Goal: Information Seeking & Learning: Check status

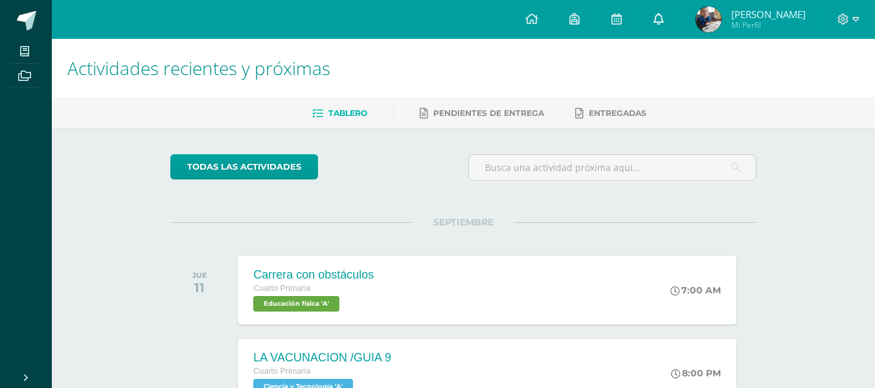
click at [664, 22] on icon at bounding box center [659, 19] width 10 height 12
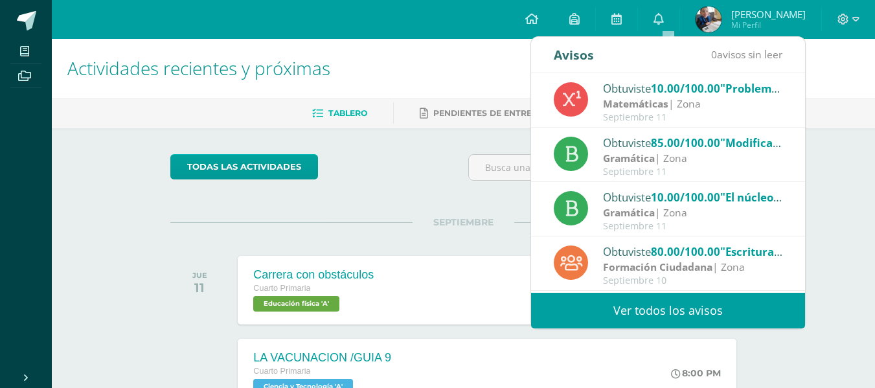
click at [660, 309] on link "Ver todos los avisos" at bounding box center [668, 311] width 274 height 36
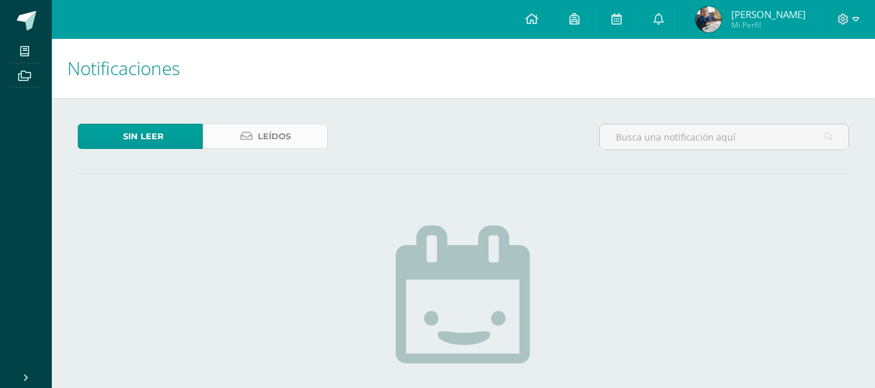
click at [261, 135] on span "Leídos" at bounding box center [274, 136] width 33 height 24
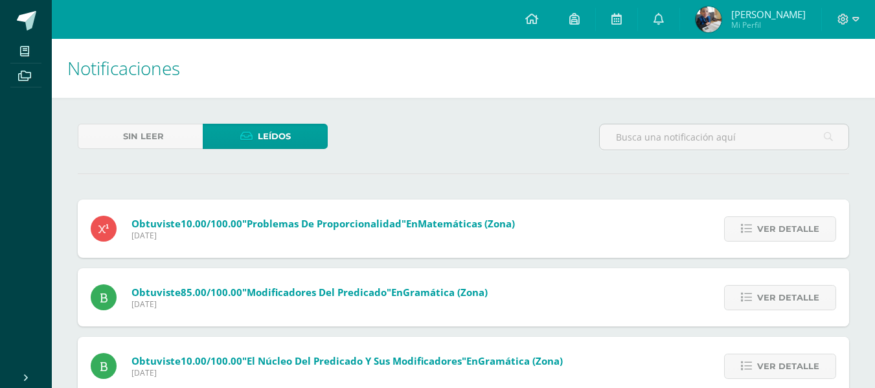
click at [718, 14] on img at bounding box center [709, 19] width 26 height 26
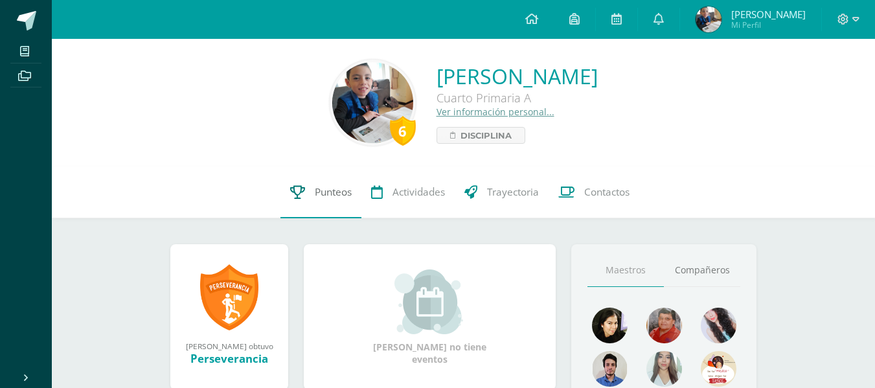
click at [320, 193] on span "Punteos" at bounding box center [333, 192] width 37 height 14
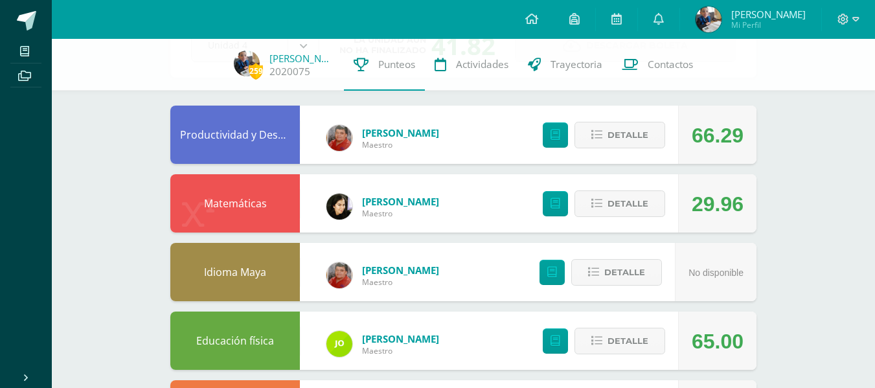
scroll to position [110, 0]
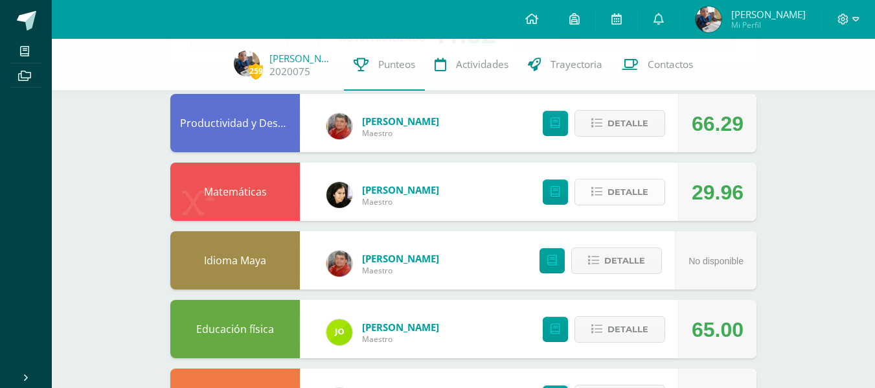
click at [623, 192] on span "Detalle" at bounding box center [628, 192] width 41 height 24
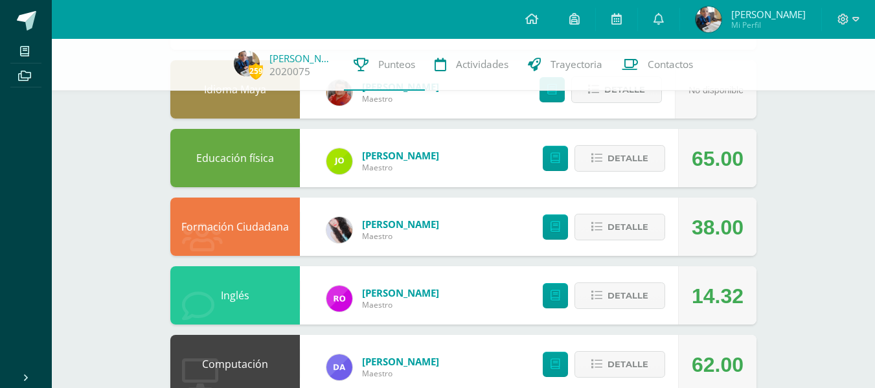
scroll to position [618, 0]
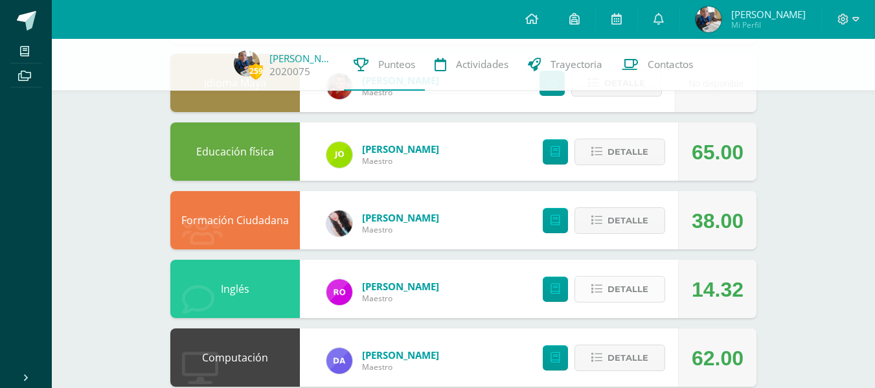
click at [633, 288] on span "Detalle" at bounding box center [628, 289] width 41 height 24
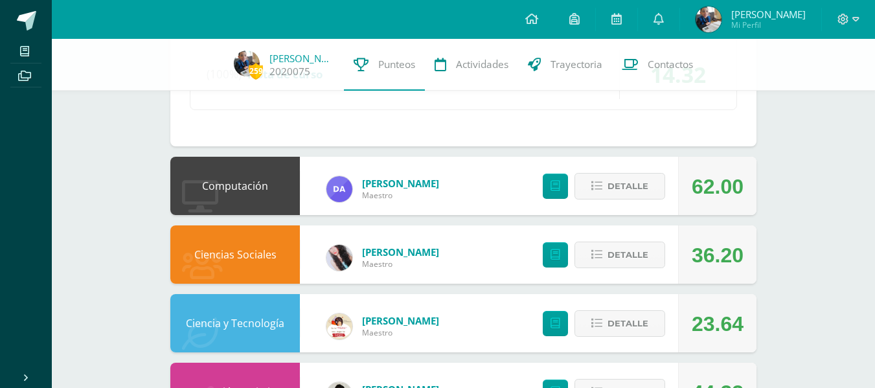
scroll to position [1161, 0]
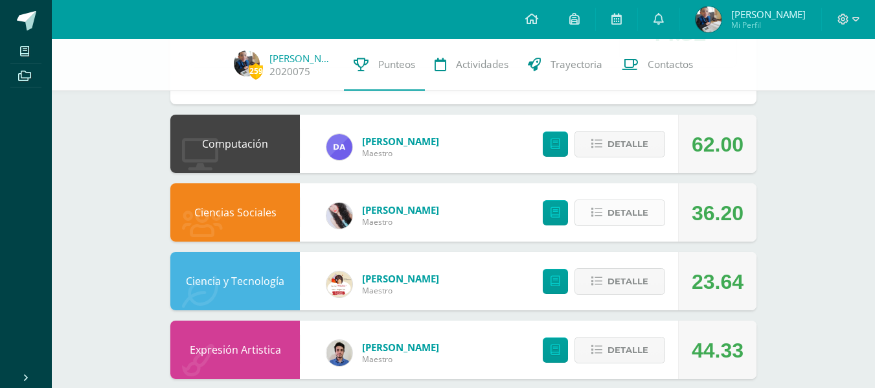
click at [623, 217] on span "Detalle" at bounding box center [628, 213] width 41 height 24
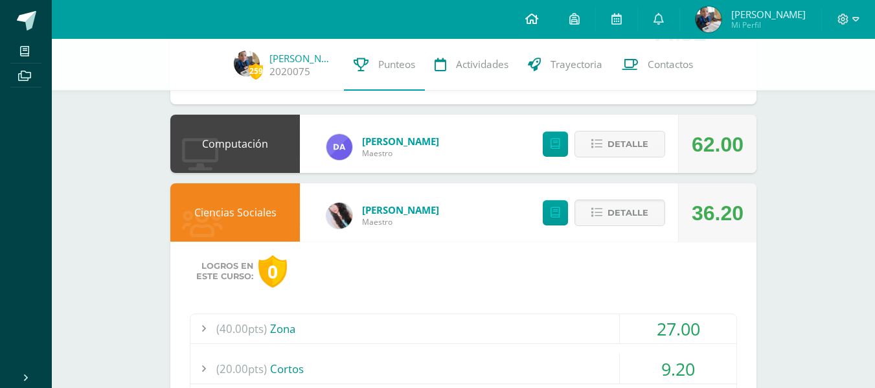
click at [538, 20] on icon at bounding box center [532, 19] width 13 height 12
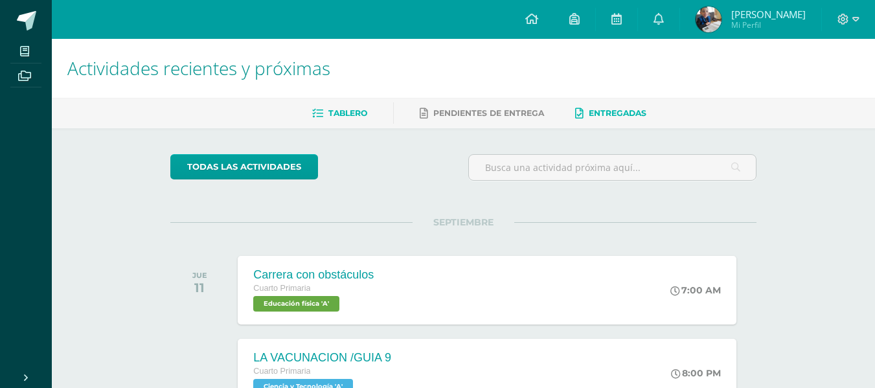
click at [618, 110] on span "Entregadas" at bounding box center [618, 113] width 58 height 10
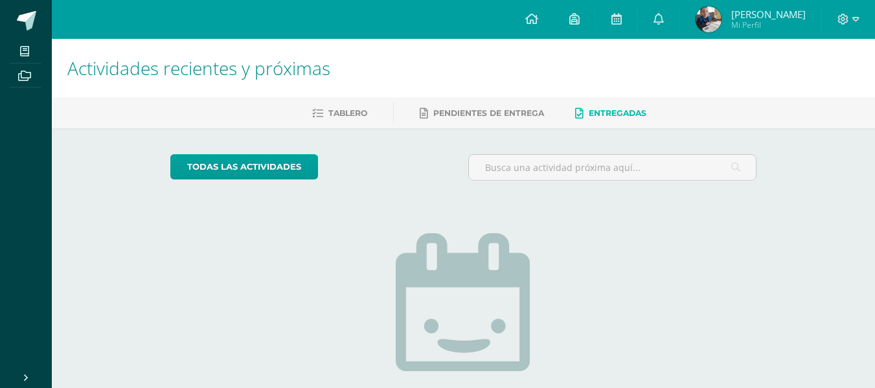
click at [369, 111] on ul "Tablero Pendientes de entrega Entregadas" at bounding box center [479, 112] width 824 height 21
click at [338, 105] on link "Tablero" at bounding box center [339, 113] width 55 height 21
click at [339, 107] on link "Tablero" at bounding box center [339, 113] width 55 height 21
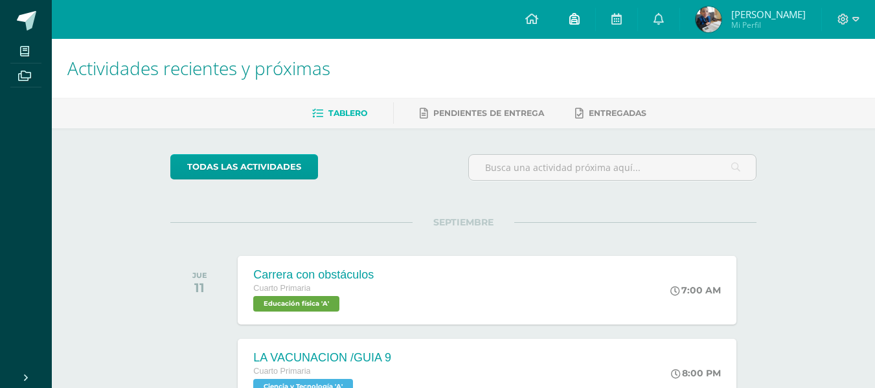
click at [592, 14] on link at bounding box center [574, 19] width 41 height 39
click at [622, 16] on icon at bounding box center [617, 19] width 10 height 12
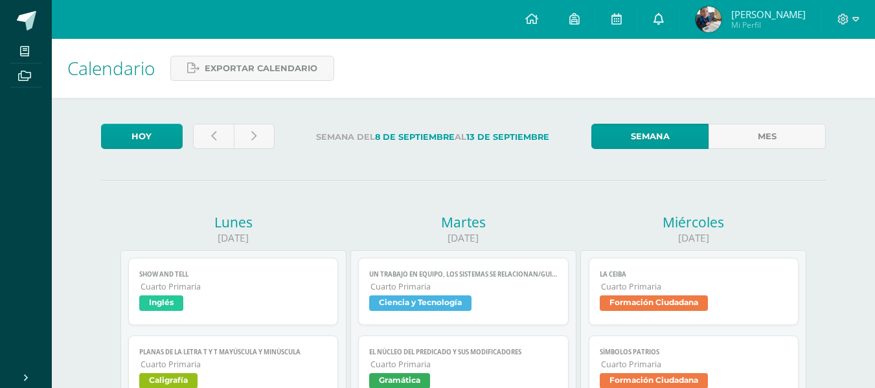
click at [664, 14] on icon at bounding box center [659, 19] width 10 height 12
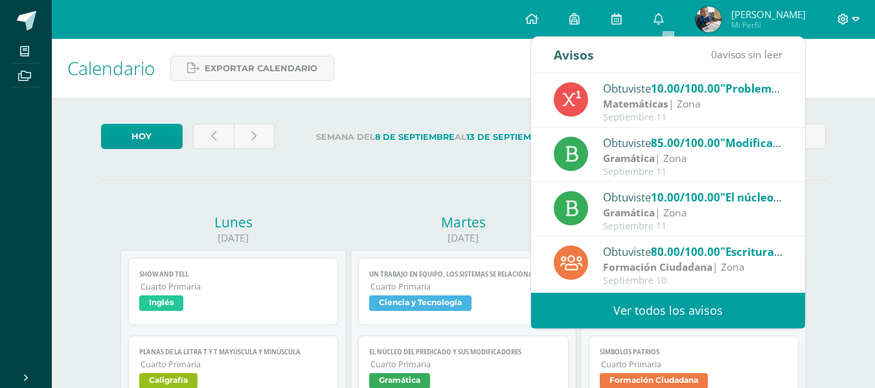
click at [851, 13] on span at bounding box center [849, 19] width 22 height 14
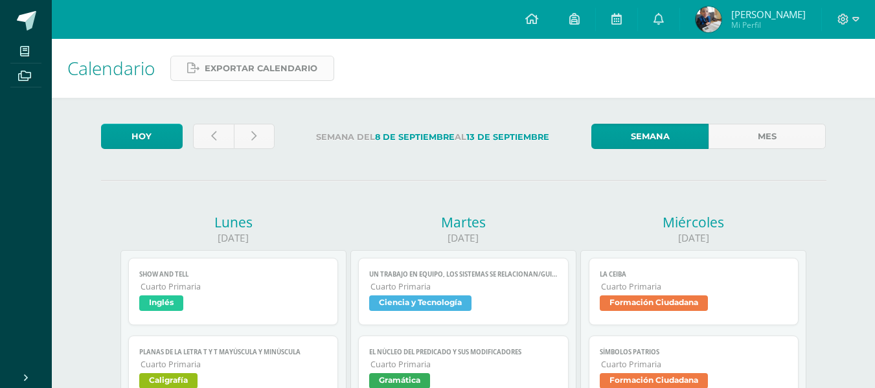
click at [279, 71] on span "Exportar calendario" at bounding box center [261, 68] width 113 height 24
click at [538, 19] on icon at bounding box center [532, 19] width 13 height 12
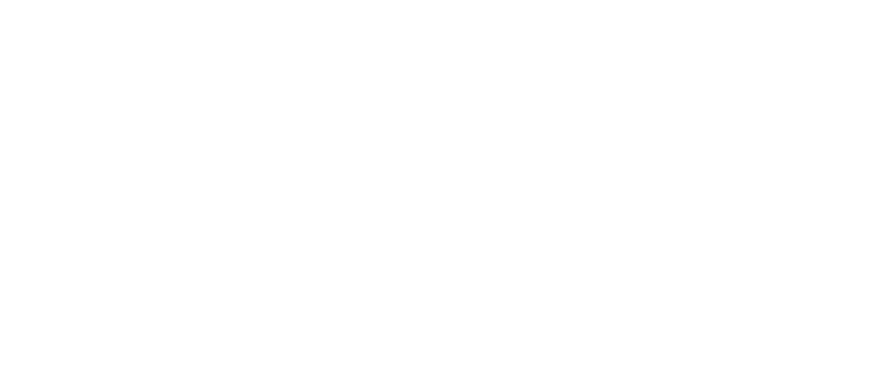
click at [0, 17] on div "Configuración Cerrar sesión [PERSON_NAME] Mi Perfil Avisos 0 avisos sin leer Av…" at bounding box center [0, 39] width 0 height 78
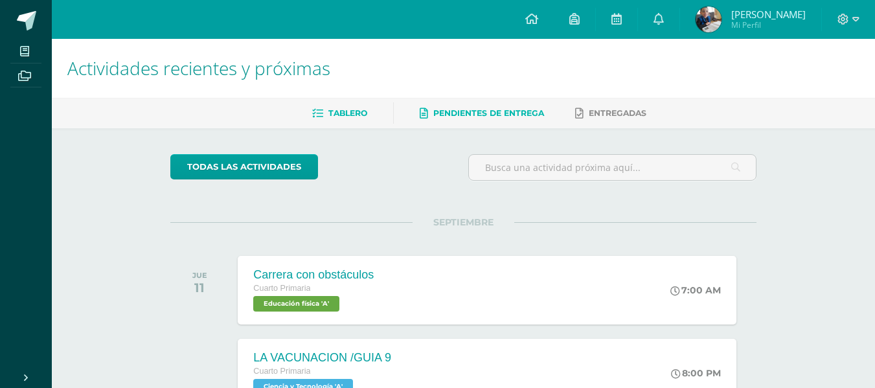
click at [507, 111] on span "Pendientes de entrega" at bounding box center [489, 113] width 111 height 10
